Goal: Find specific page/section: Find specific page/section

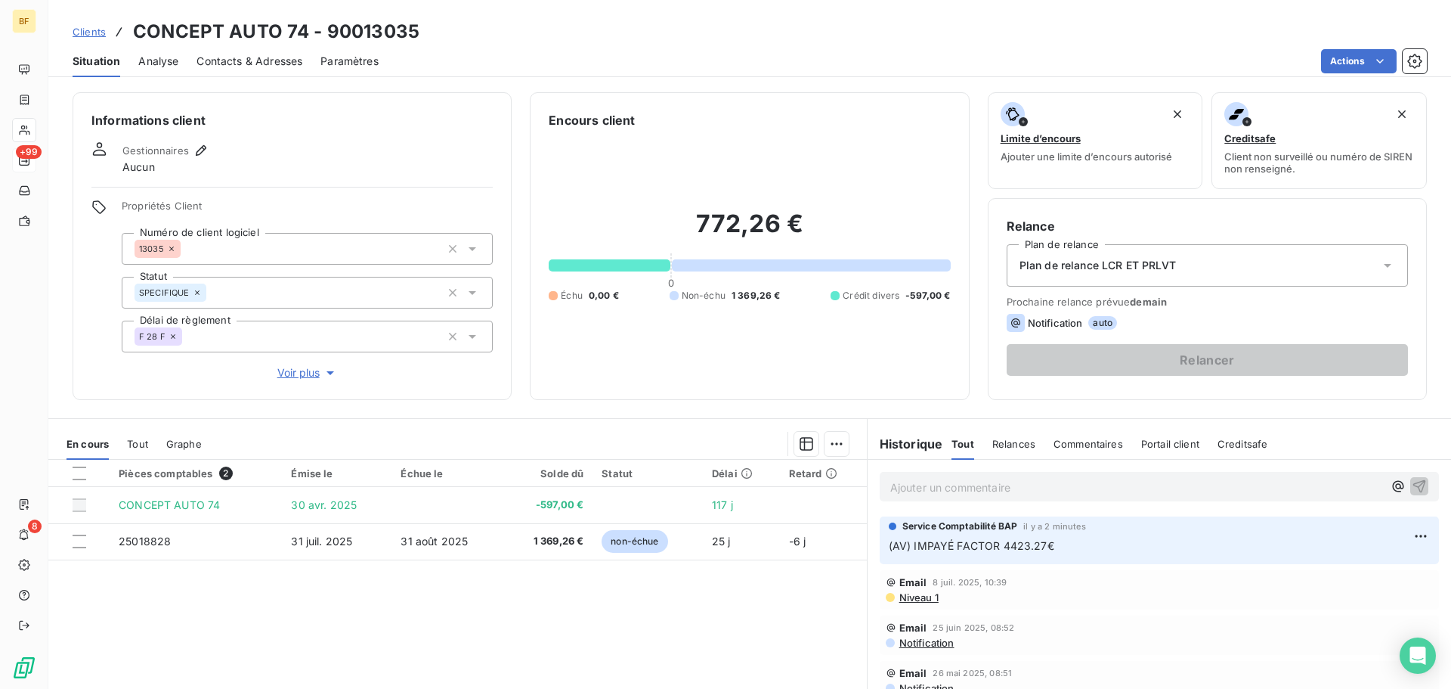
scroll to position [278, 0]
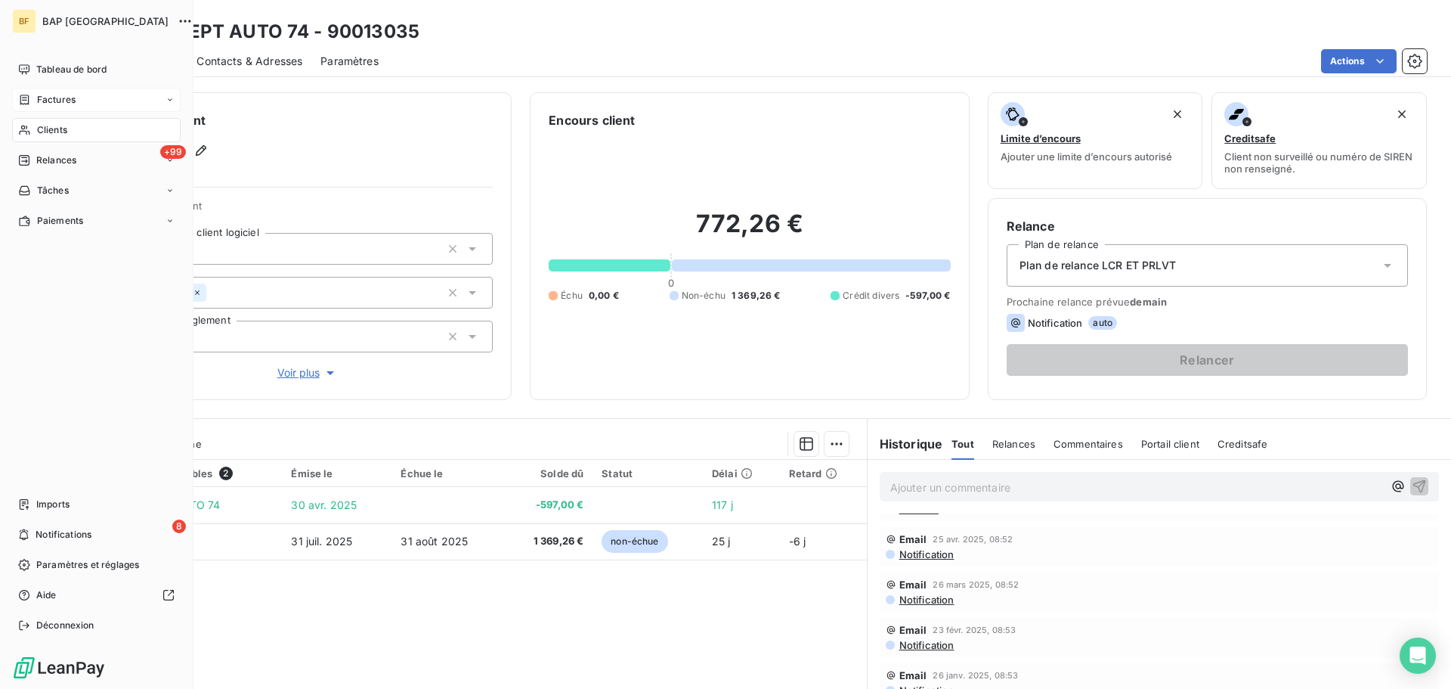
click at [38, 99] on span "Factures" at bounding box center [56, 100] width 39 height 14
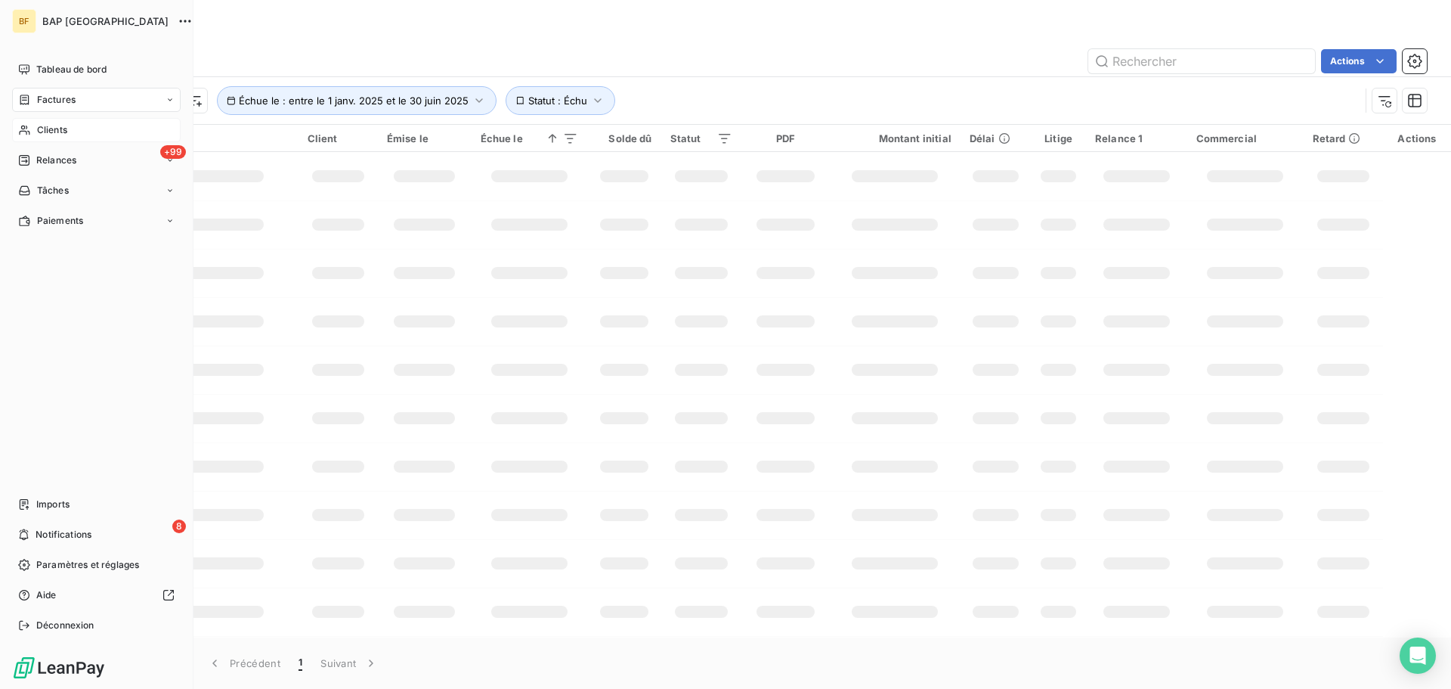
click at [38, 132] on span "Clients" at bounding box center [52, 130] width 30 height 14
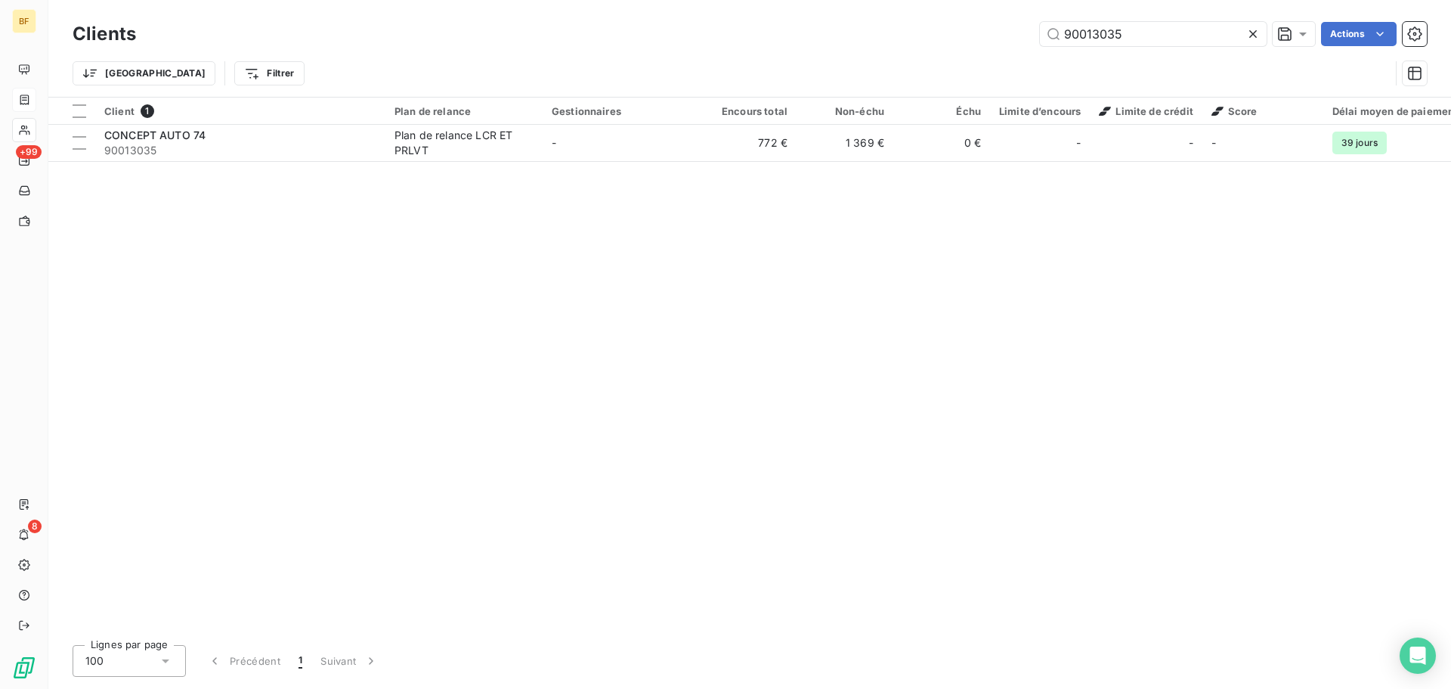
drag, startPoint x: 1138, startPoint y: 34, endPoint x: 1027, endPoint y: 26, distance: 111.4
click at [1027, 26] on div "90013035 Actions" at bounding box center [790, 34] width 1273 height 24
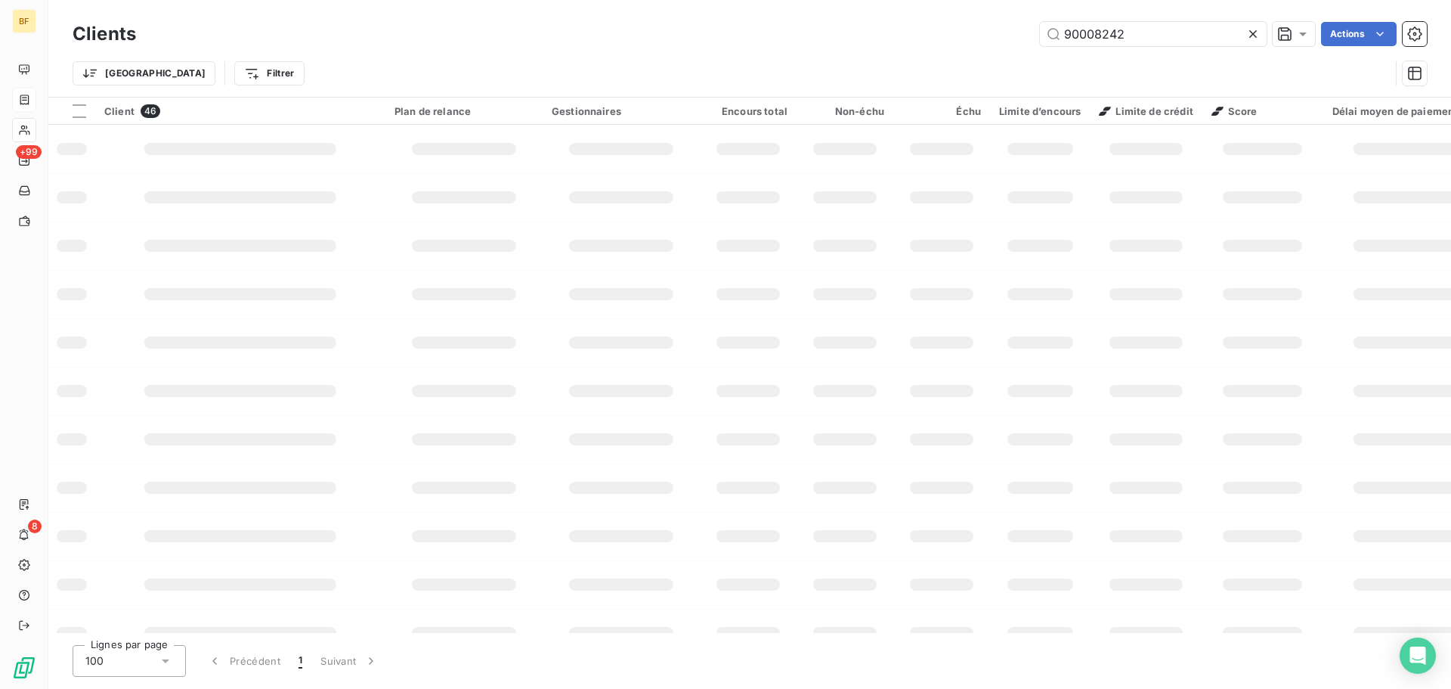
type input "90008242"
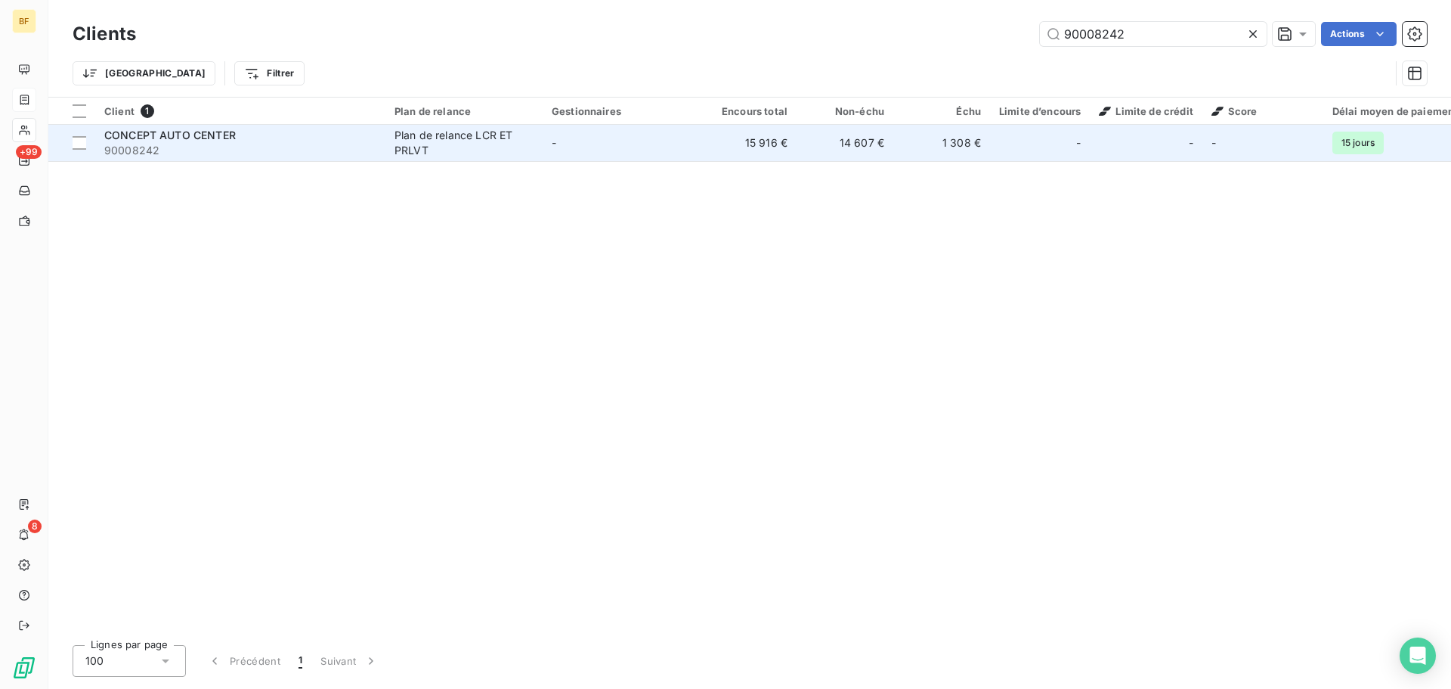
click at [198, 144] on span "90008242" at bounding box center [240, 150] width 272 height 15
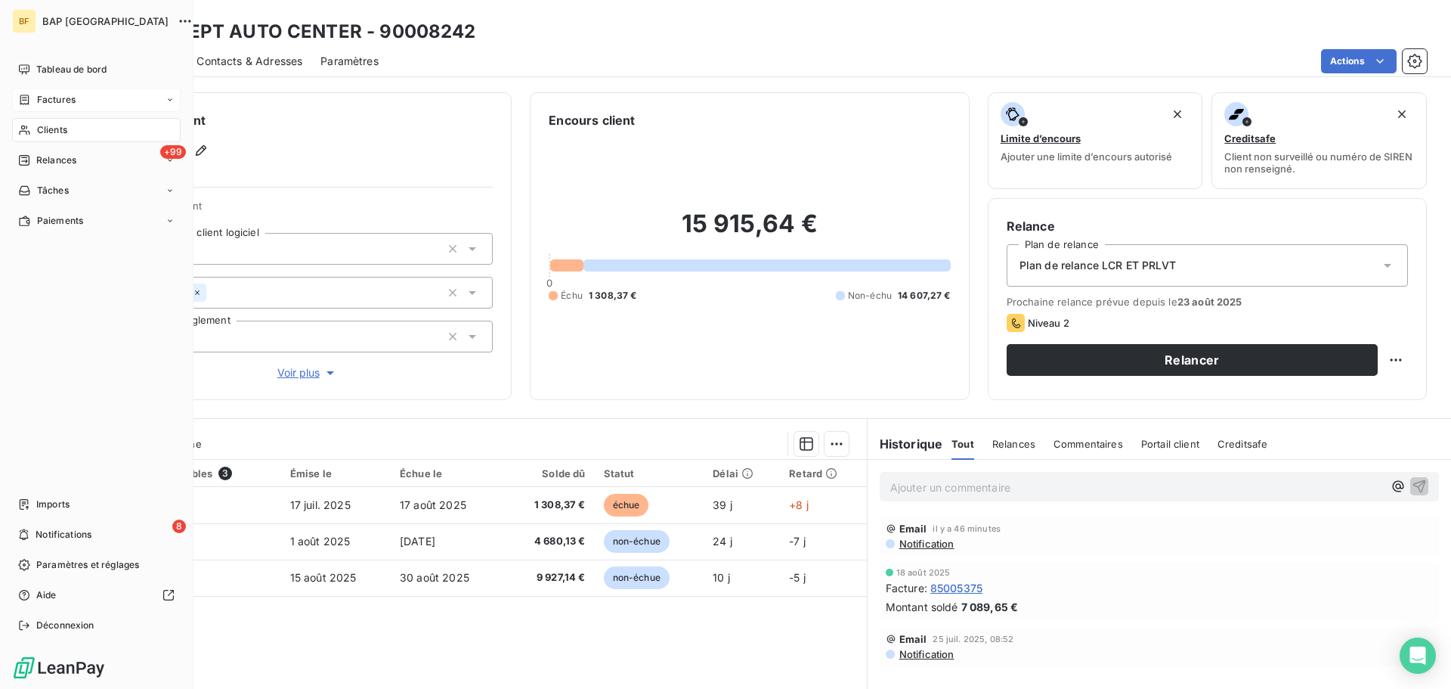
click at [61, 129] on span "Clients" at bounding box center [52, 130] width 30 height 14
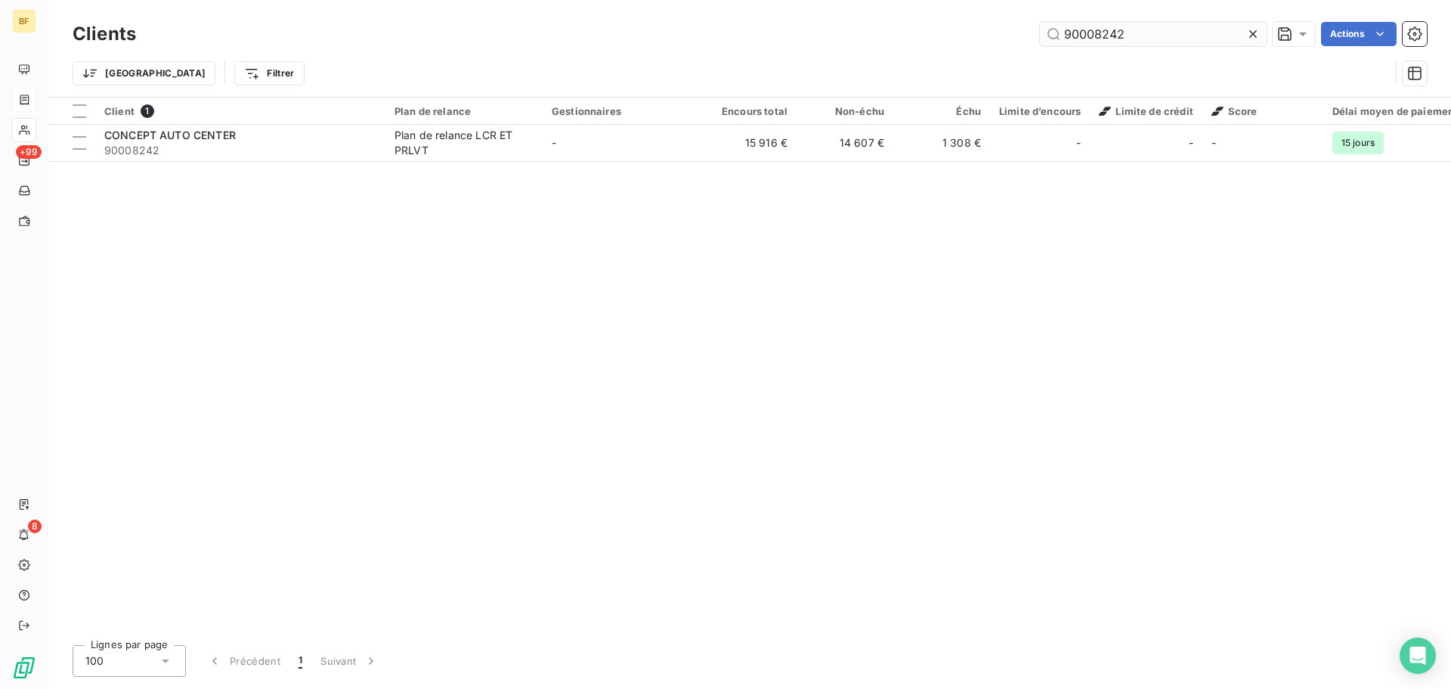
click at [1146, 33] on input "90008242" at bounding box center [1153, 34] width 227 height 24
drag, startPoint x: 1137, startPoint y: 36, endPoint x: 1088, endPoint y: 33, distance: 49.2
click at [1088, 33] on input "90008242" at bounding box center [1153, 34] width 227 height 24
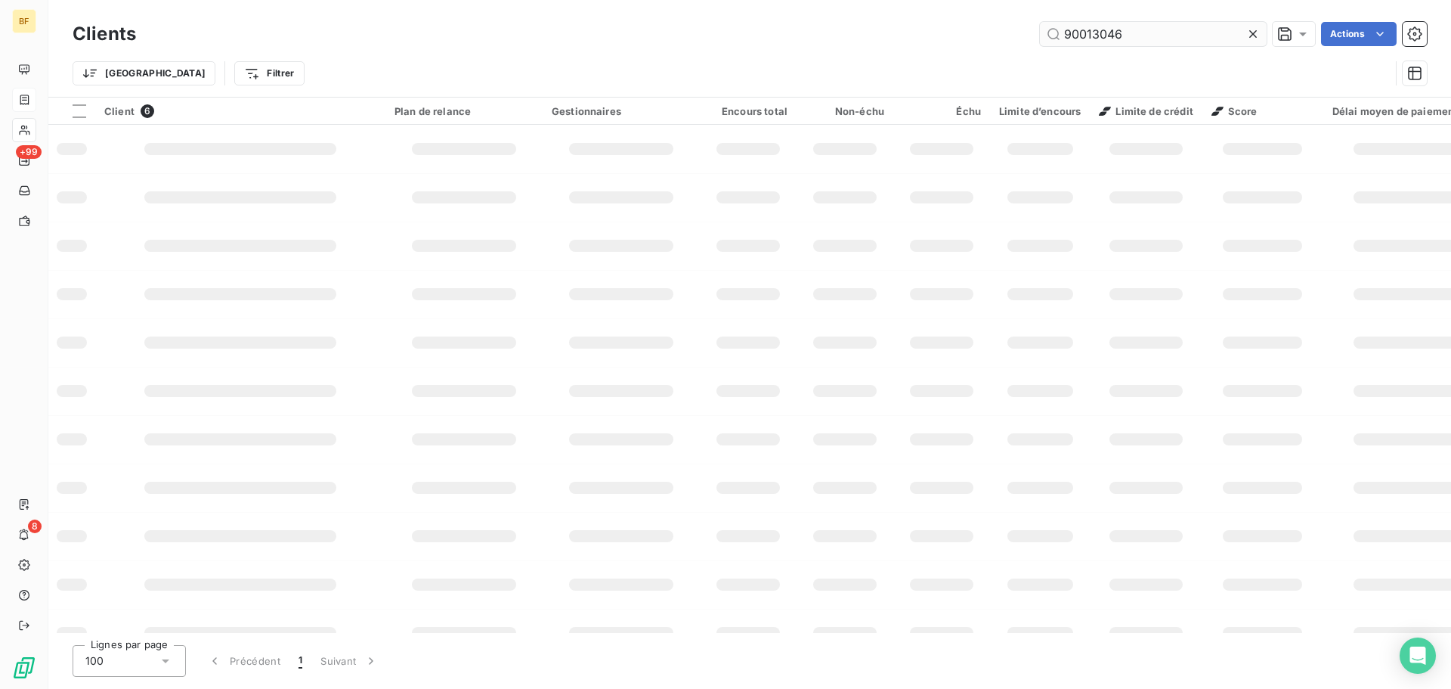
type input "90013046"
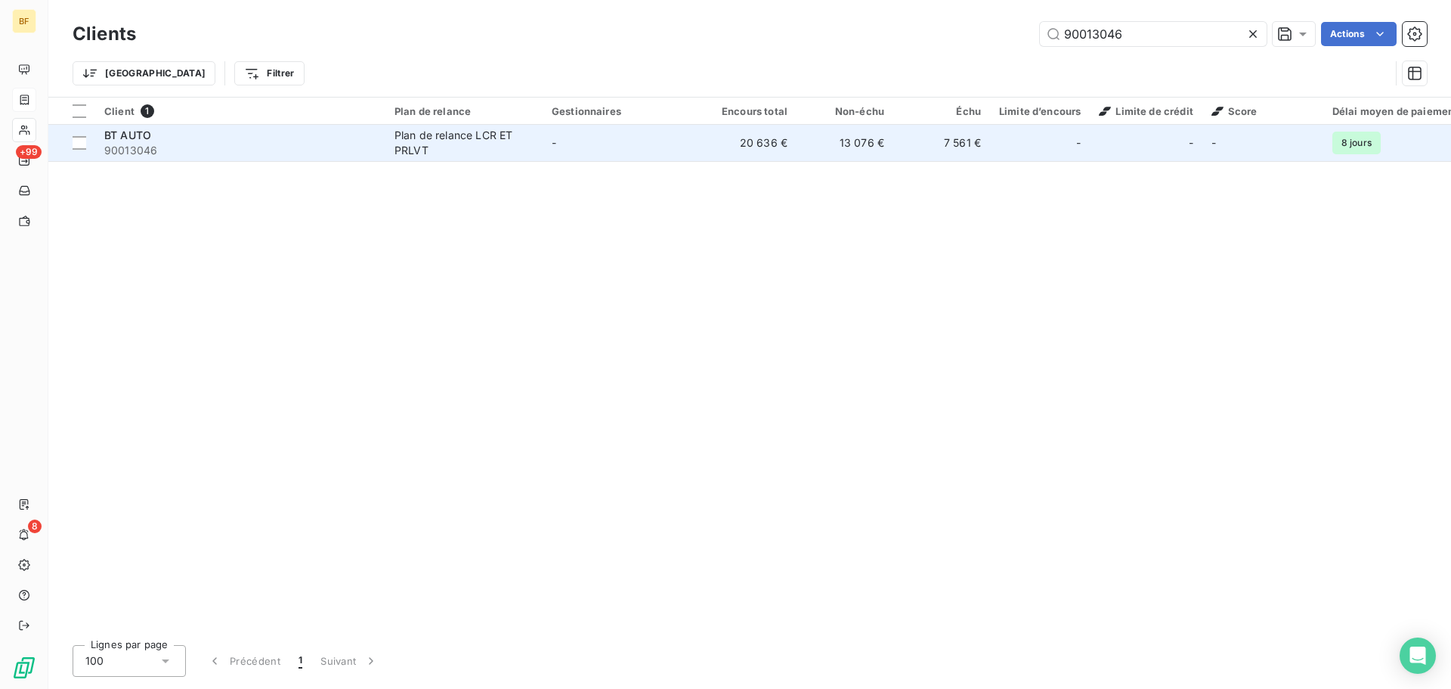
click at [123, 132] on span "BT AUTO" at bounding box center [127, 135] width 47 height 13
